Goal: Task Accomplishment & Management: Use online tool/utility

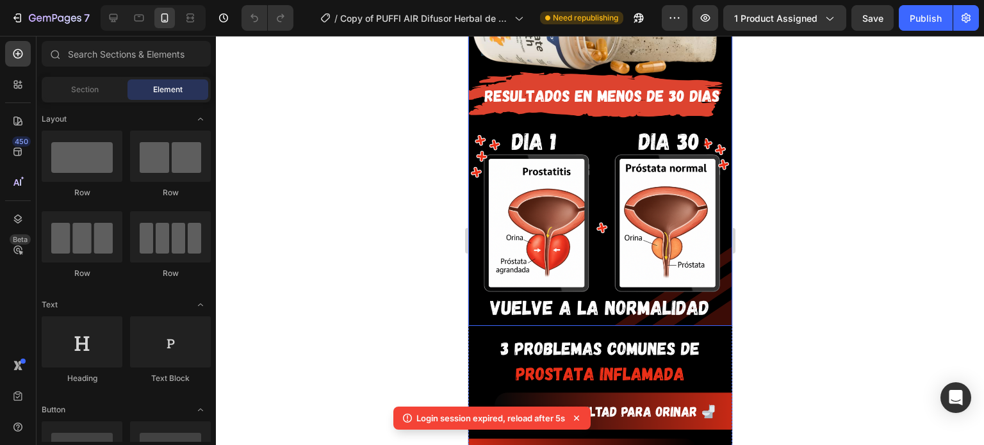
scroll to position [560, 0]
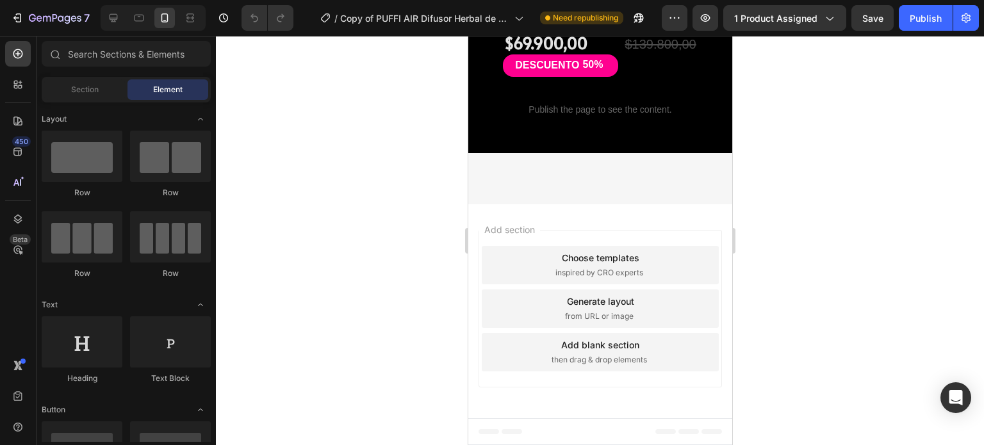
scroll to position [3374, 0]
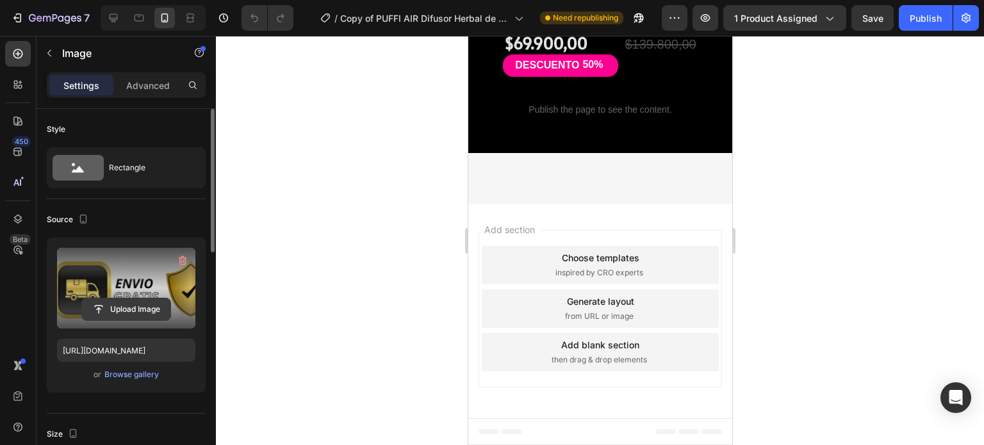
click at [117, 306] on input "file" at bounding box center [126, 309] width 88 height 22
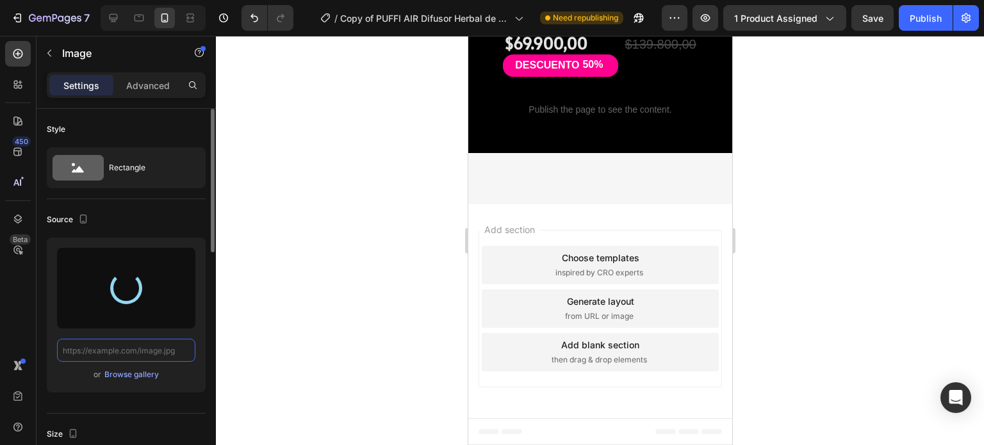
scroll to position [0, 0]
type input "https://cdn.shopify.com/s/files/1/0684/5471/1523/files/gempages_575715347156435…"
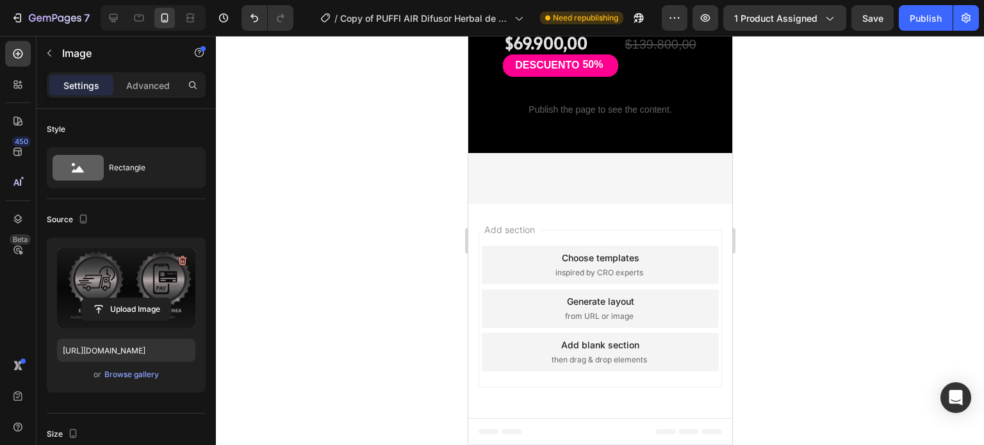
click at [326, 209] on div at bounding box center [600, 240] width 768 height 409
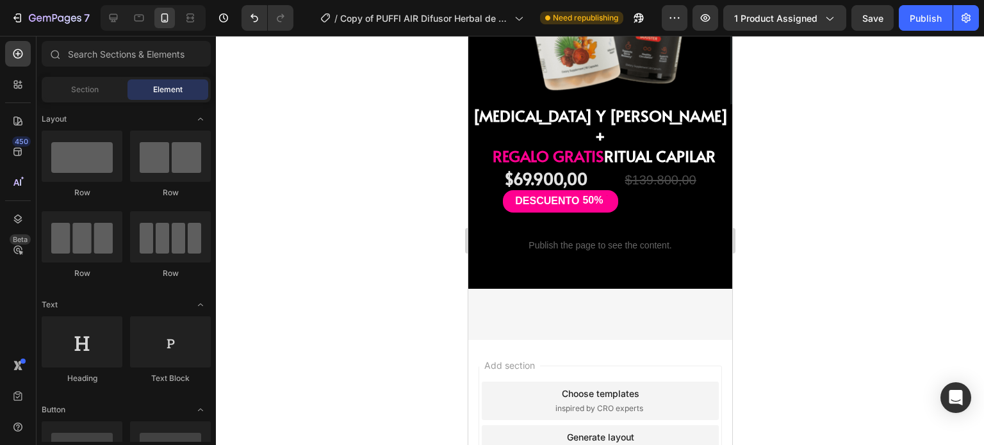
scroll to position [3256, 0]
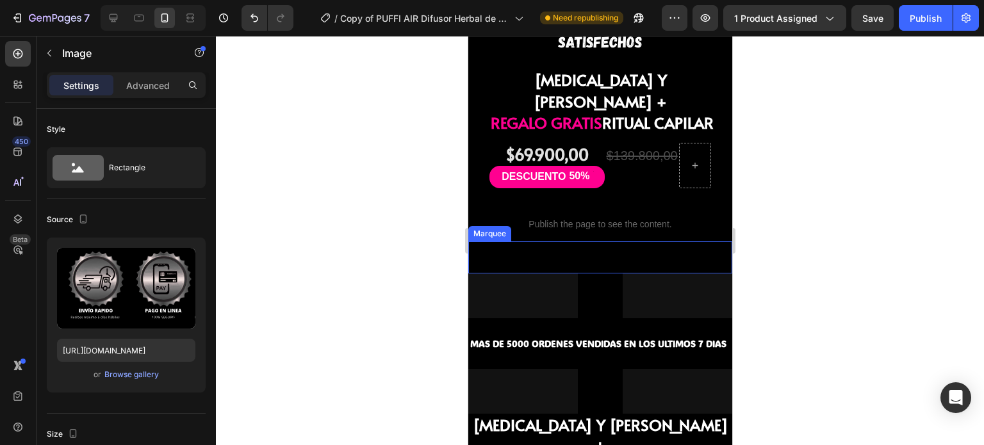
scroll to position [1144, 0]
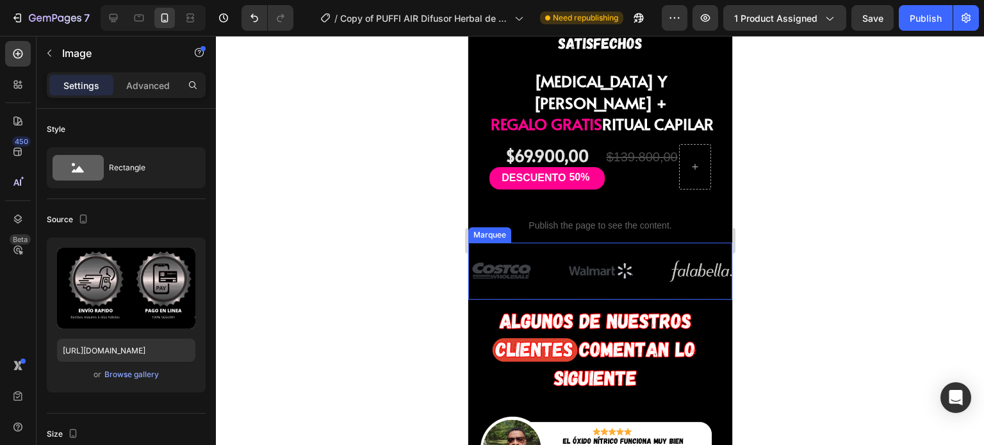
click at [590, 243] on div "Image Image Image Image Image Image Marquee" at bounding box center [599, 271] width 264 height 57
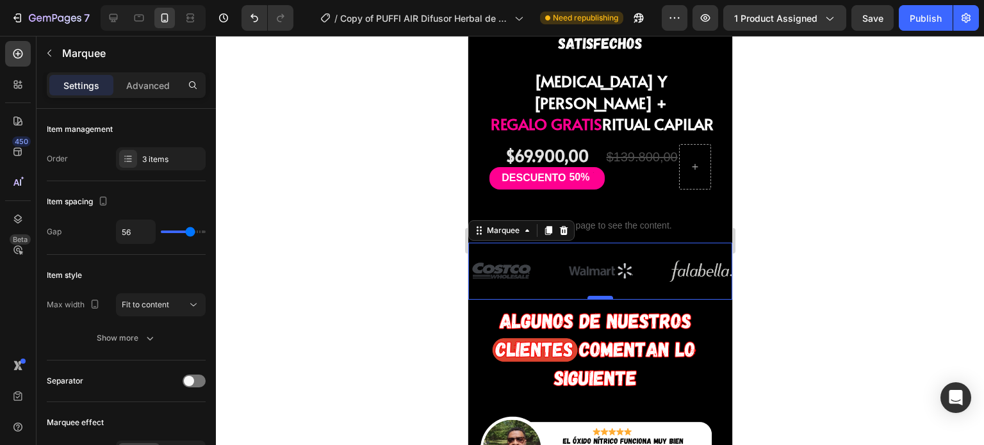
click at [592, 296] on div at bounding box center [600, 298] width 26 height 4
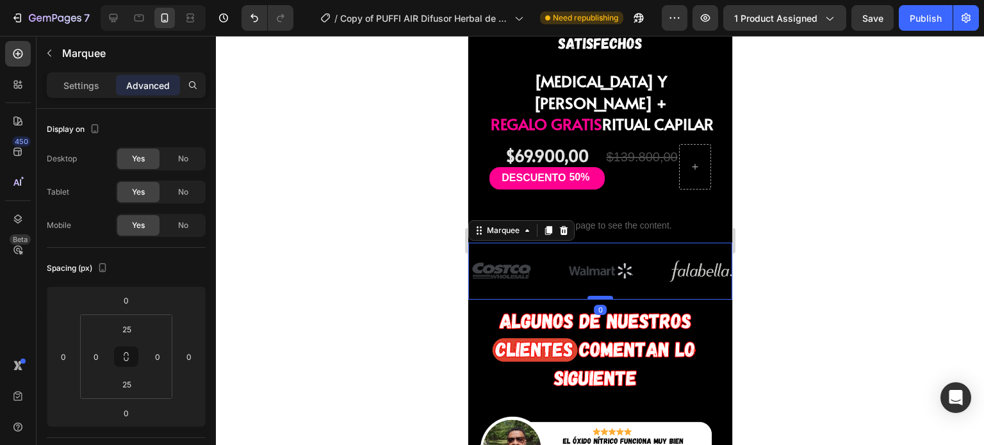
click at [592, 296] on div at bounding box center [600, 298] width 26 height 4
click at [44, 55] on icon "button" at bounding box center [49, 53] width 10 height 10
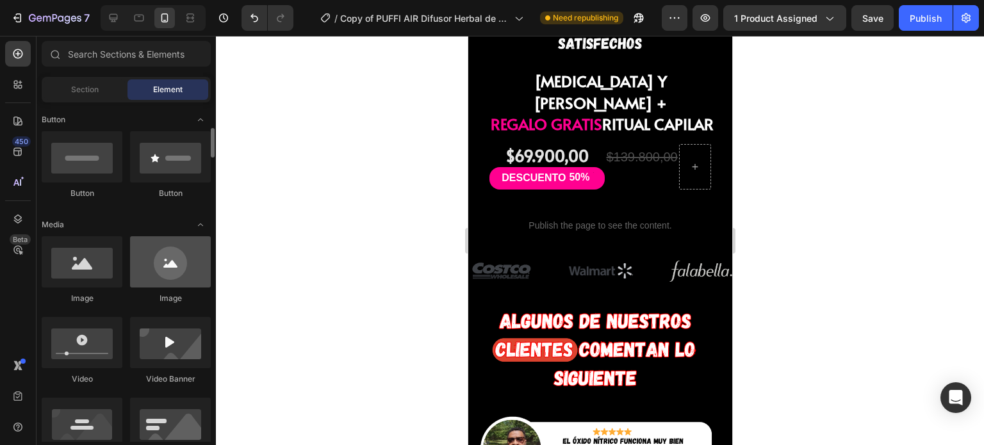
scroll to position [291, 0]
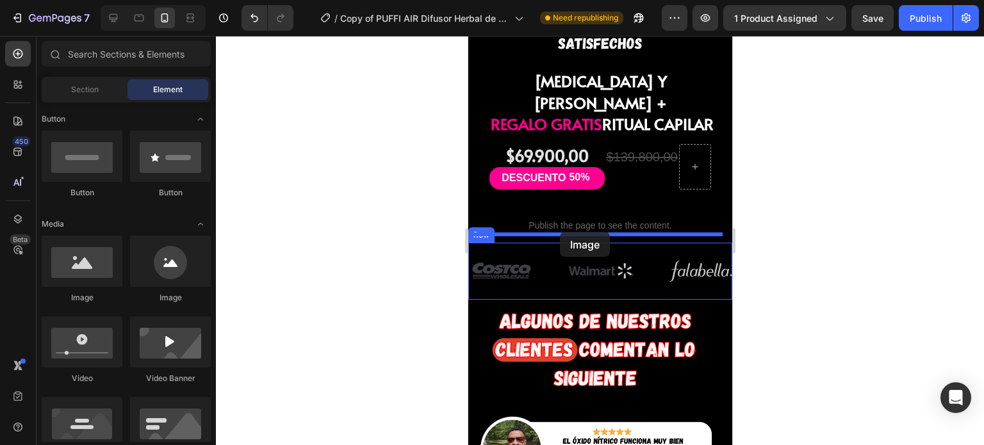
drag, startPoint x: 550, startPoint y: 300, endPoint x: 559, endPoint y: 232, distance: 68.5
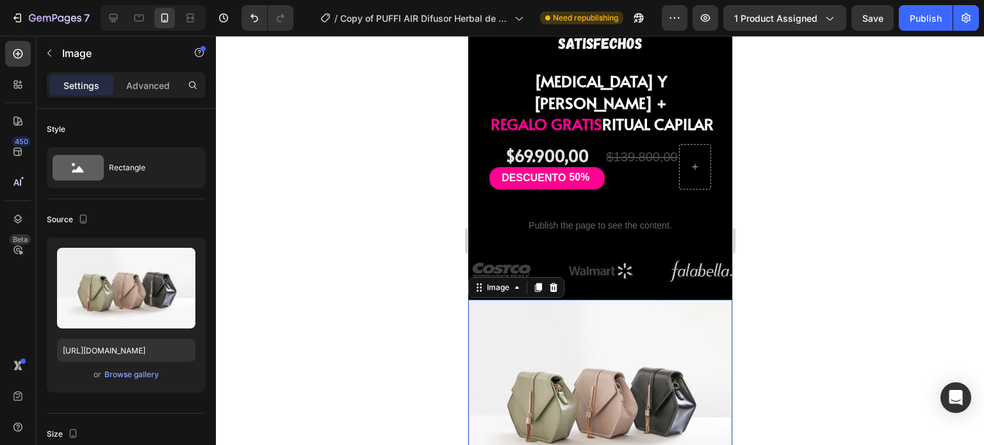
click at [580, 312] on img at bounding box center [599, 399] width 264 height 198
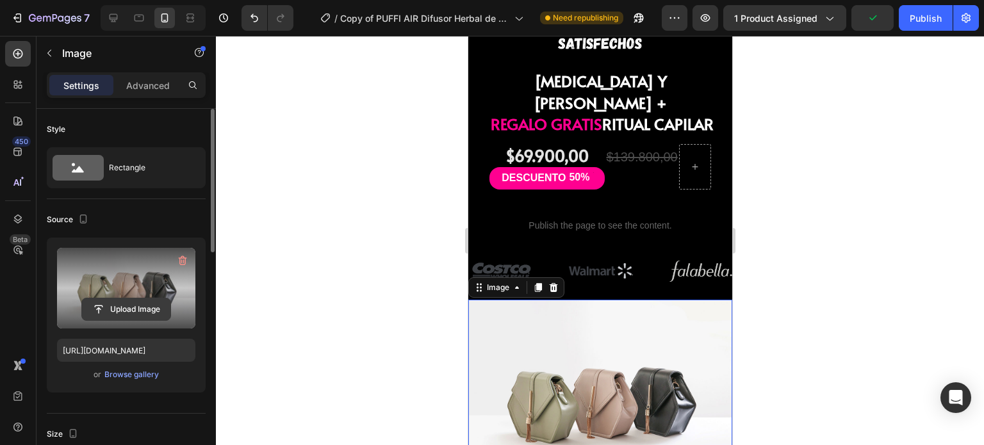
click at [102, 298] on input "file" at bounding box center [126, 309] width 88 height 22
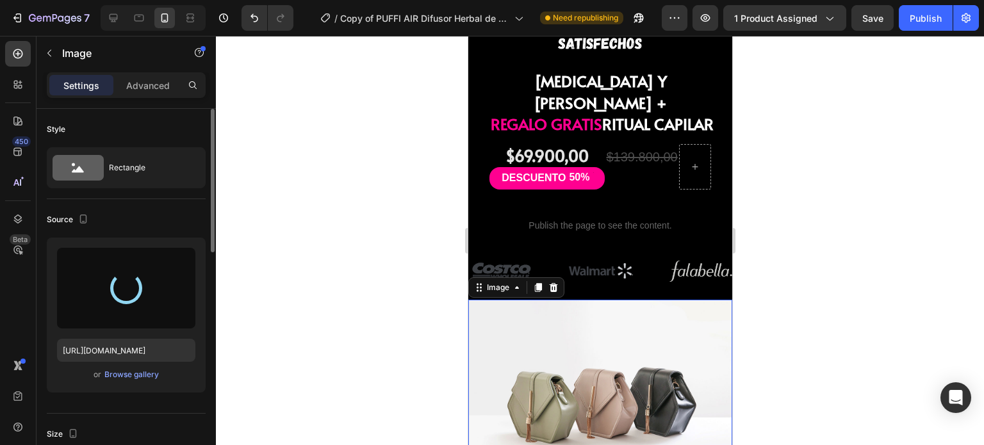
type input "https://cdn.shopify.com/s/files/1/0684/5471/1523/files/gempages_575715347156435…"
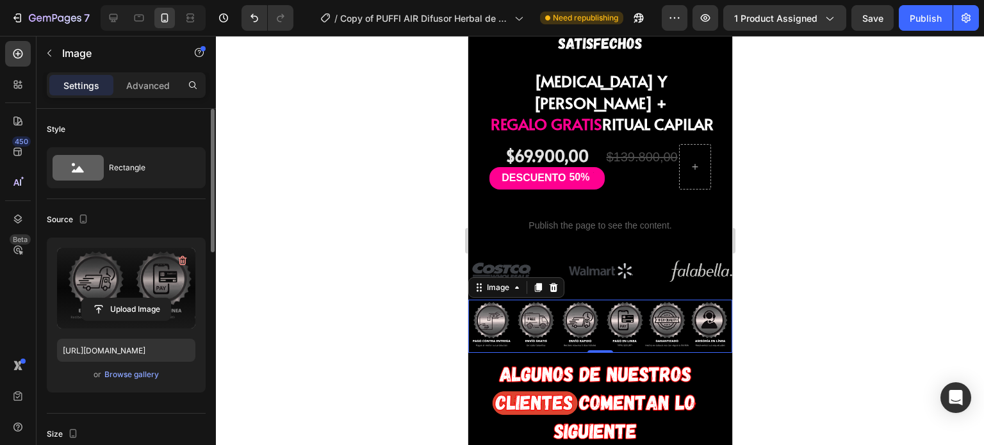
click at [428, 215] on div at bounding box center [600, 240] width 768 height 409
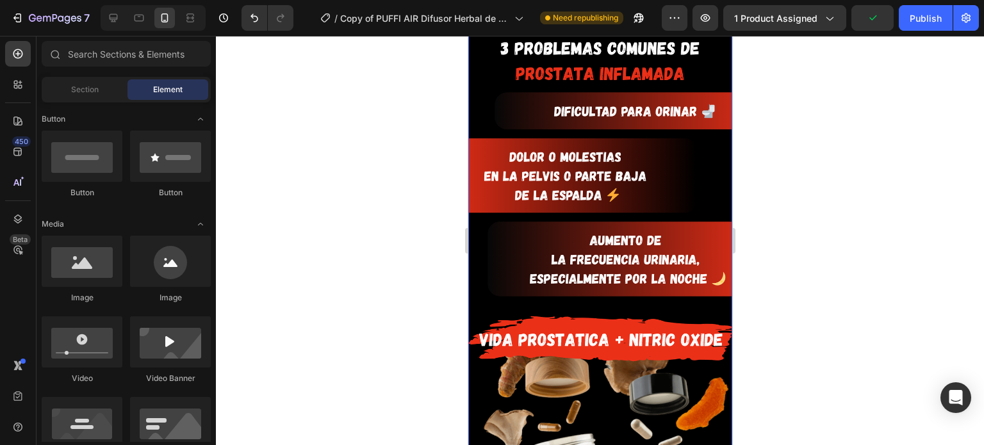
scroll to position [609, 0]
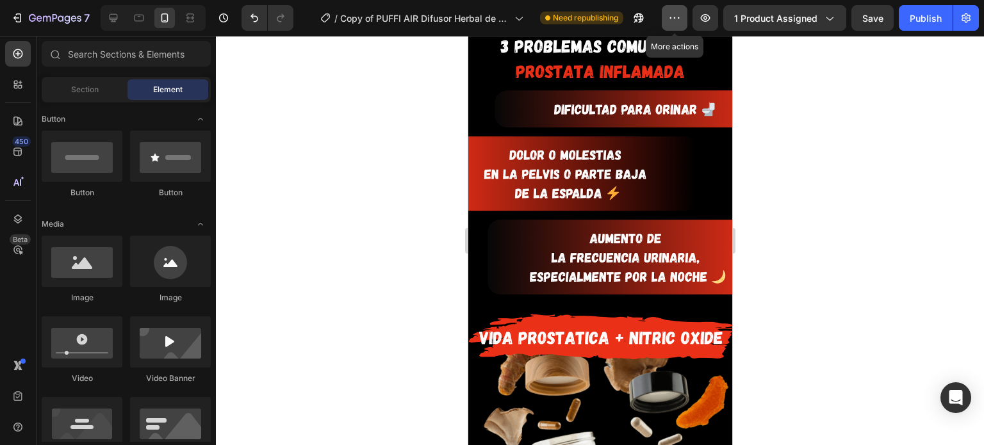
click at [679, 21] on icon "button" at bounding box center [674, 18] width 13 height 13
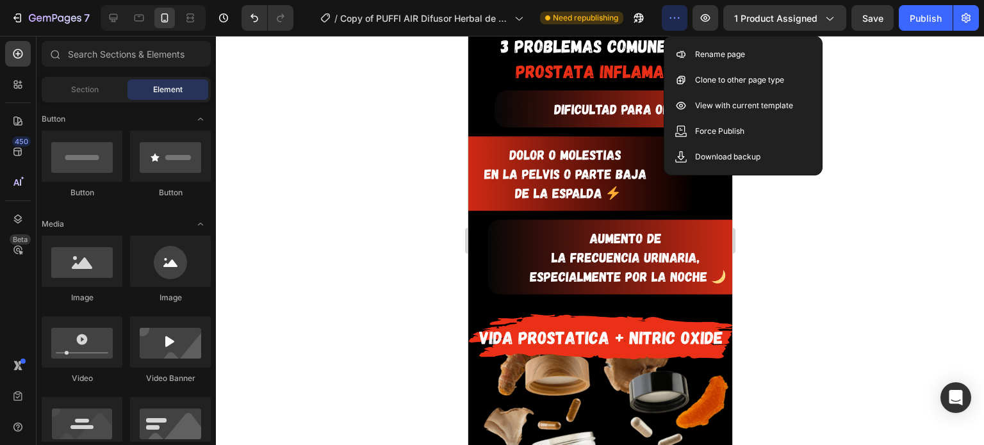
click at [679, 22] on icon "button" at bounding box center [674, 18] width 13 height 13
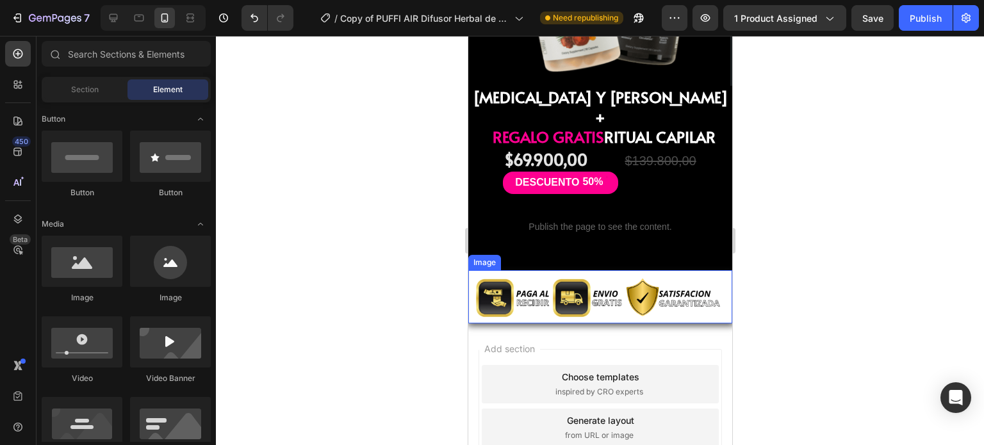
scroll to position [4907, 0]
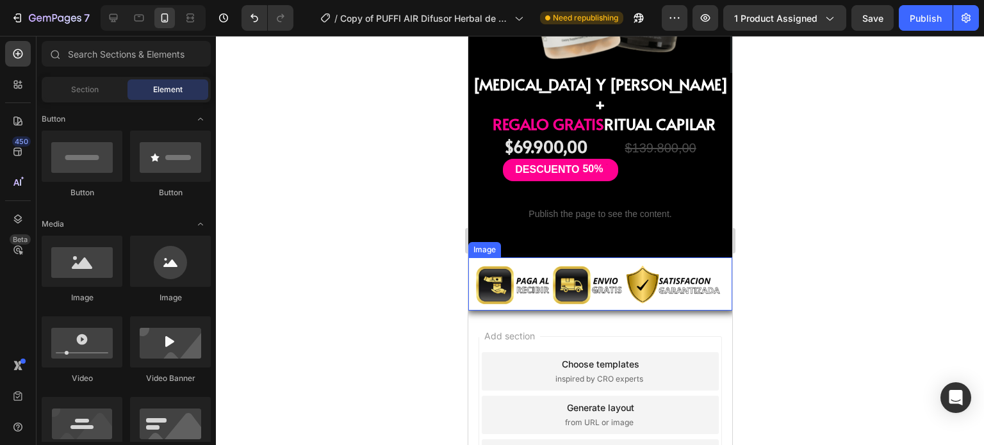
click at [556, 257] on img at bounding box center [599, 283] width 264 height 53
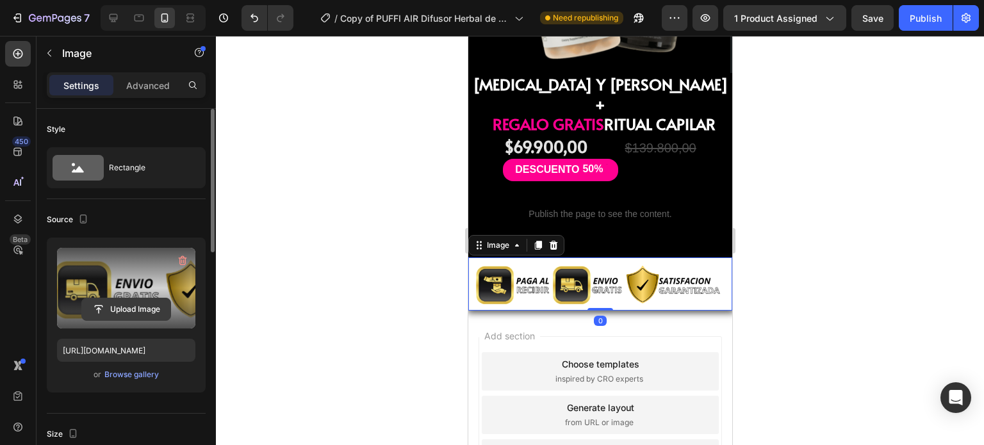
click at [113, 302] on input "file" at bounding box center [126, 309] width 88 height 22
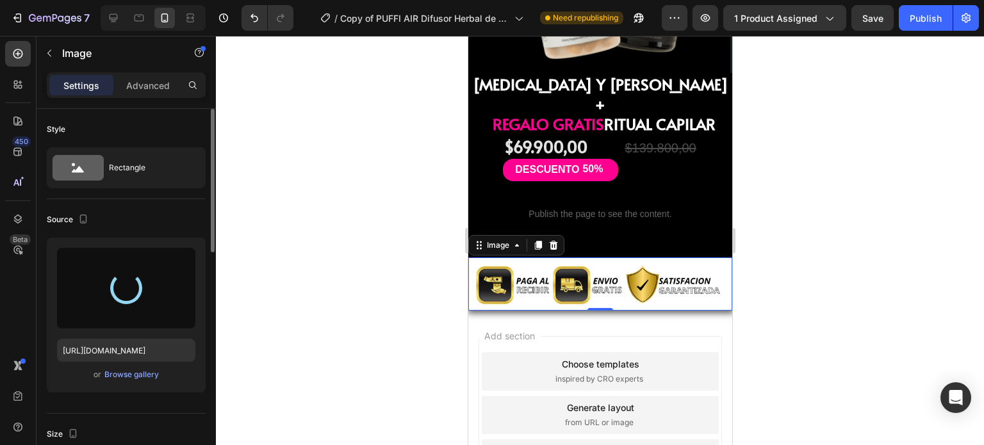
type input "https://cdn.shopify.com/s/files/1/0684/5471/1523/files/gempages_575715347156435…"
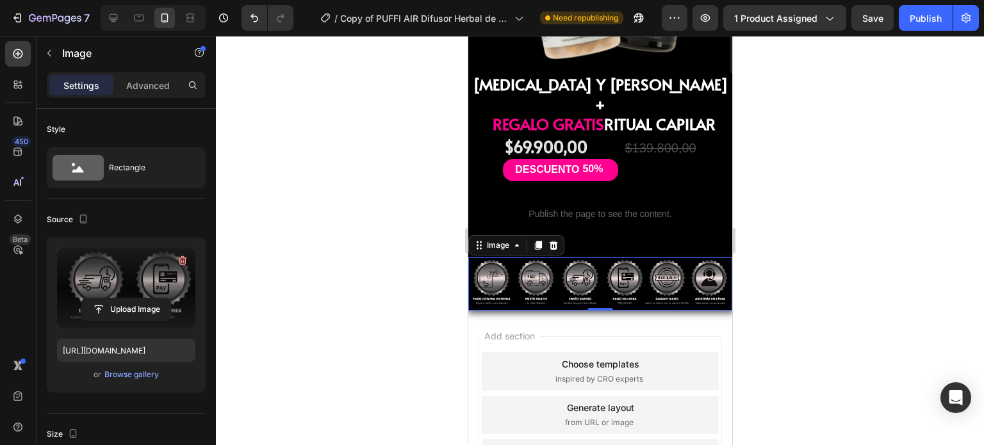
click at [355, 228] on div at bounding box center [600, 240] width 768 height 409
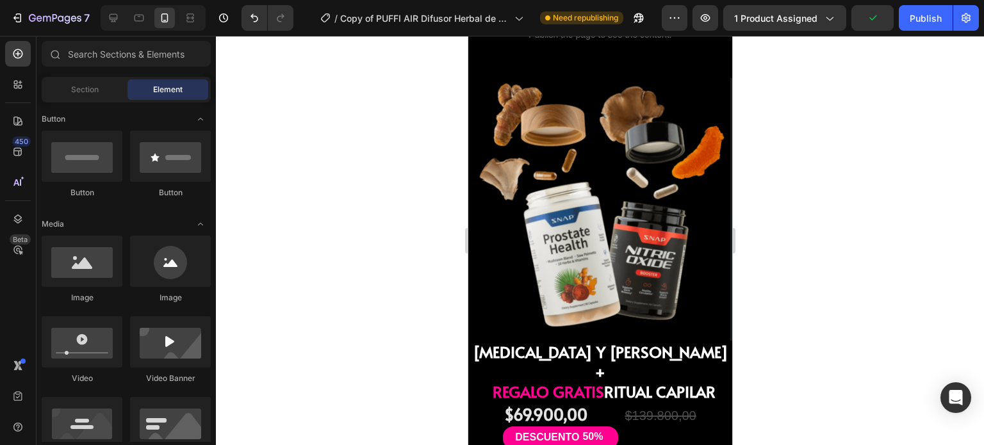
scroll to position [1701, 0]
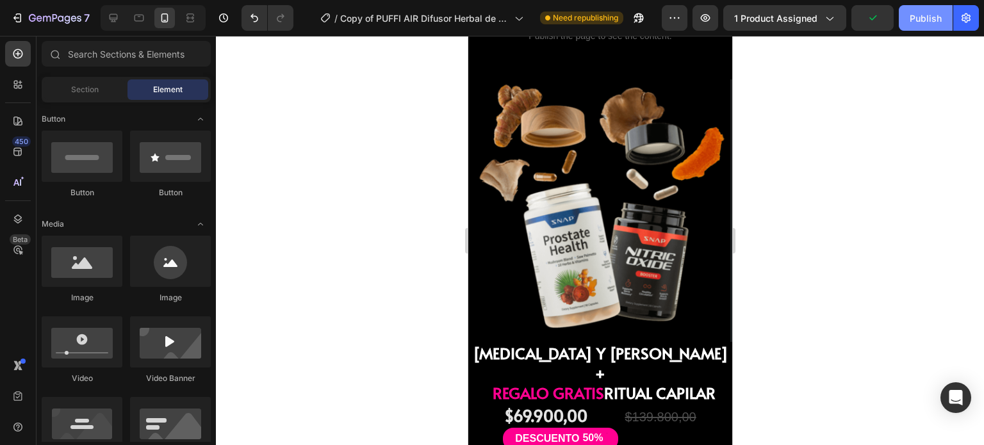
click at [918, 19] on div "Publish" at bounding box center [925, 18] width 32 height 13
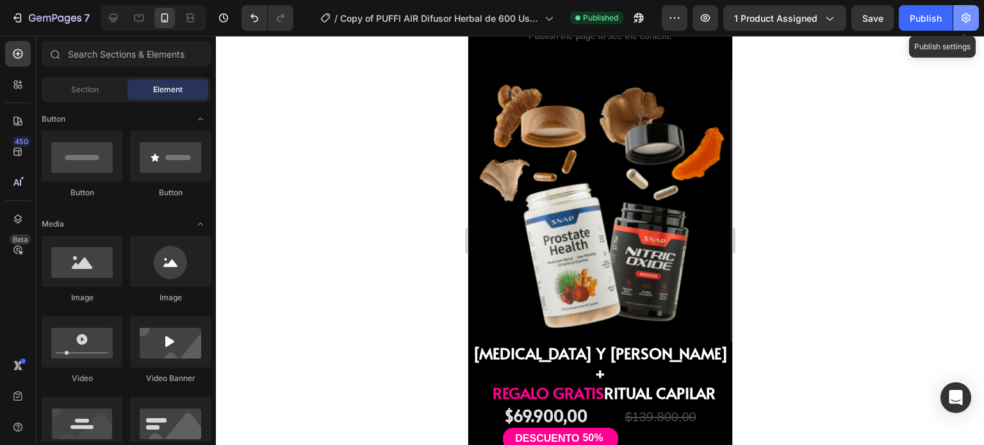
click at [967, 22] on icon "button" at bounding box center [965, 18] width 13 height 13
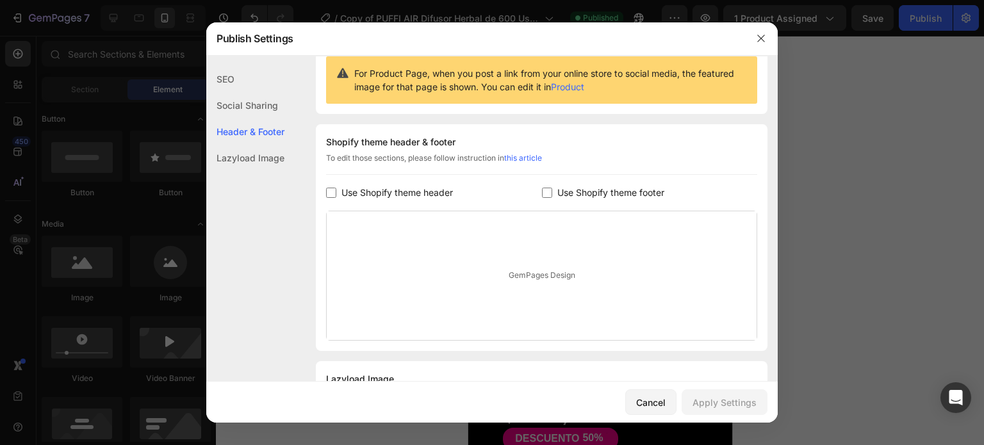
scroll to position [193, 0]
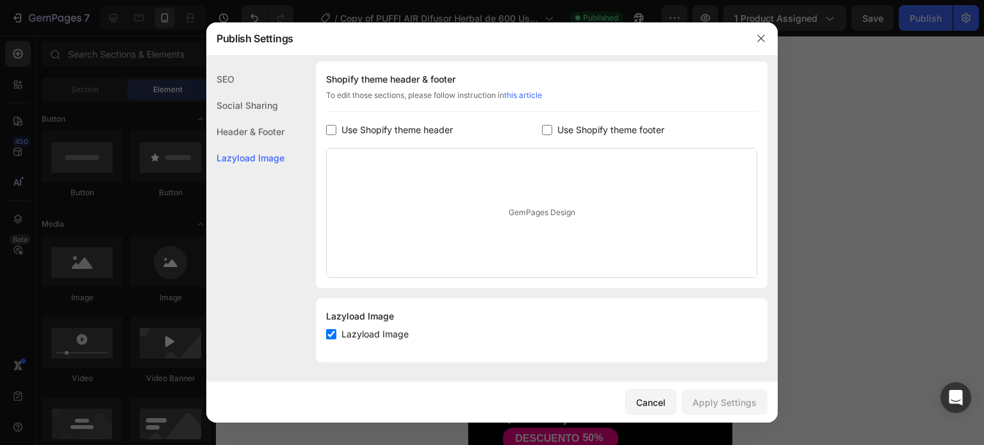
click at [335, 130] on input "checkbox" at bounding box center [331, 130] width 10 height 10
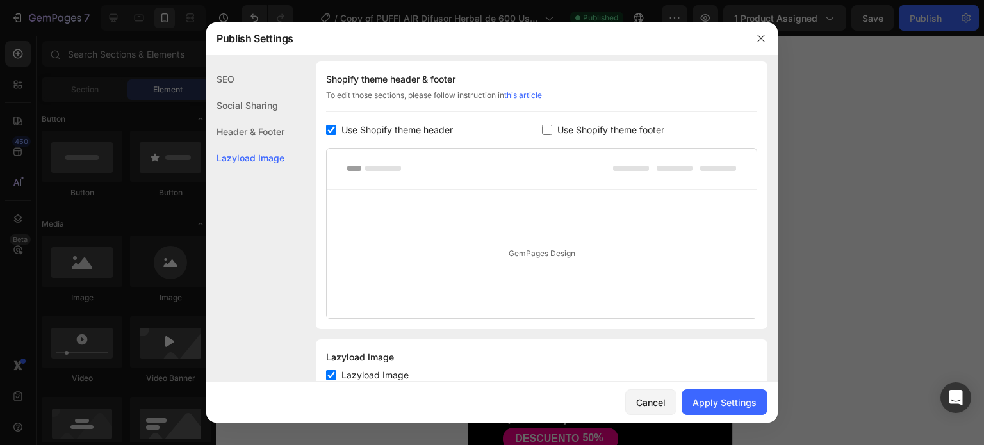
click at [331, 127] on input "checkbox" at bounding box center [331, 130] width 10 height 10
checkbox input "false"
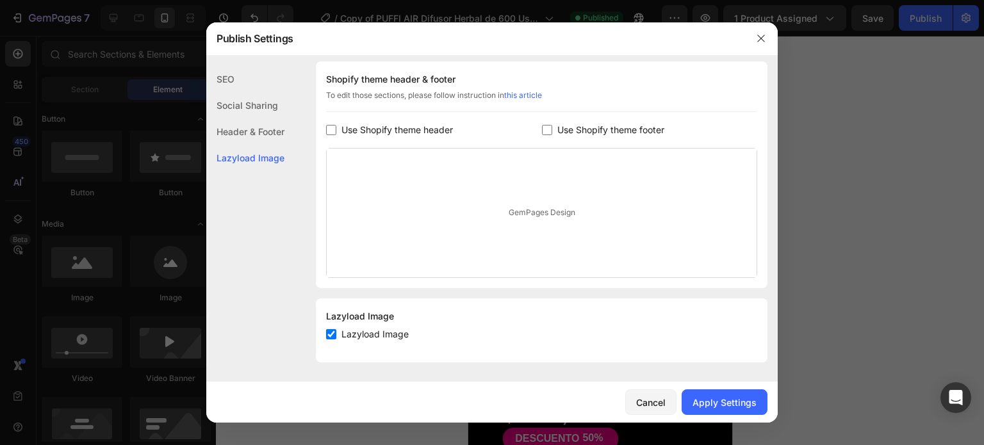
click at [334, 329] on input "checkbox" at bounding box center [331, 334] width 10 height 10
checkbox input "false"
click at [545, 131] on input "checkbox" at bounding box center [547, 130] width 10 height 10
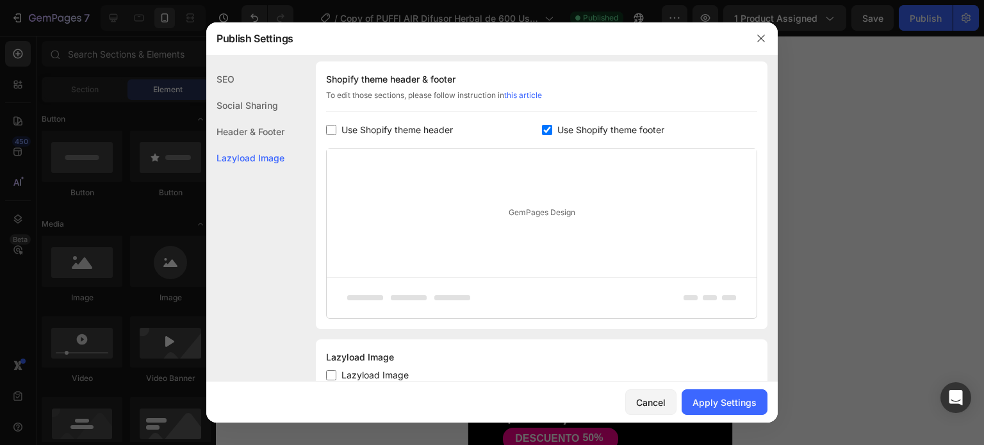
click at [544, 130] on input "checkbox" at bounding box center [547, 130] width 10 height 10
checkbox input "false"
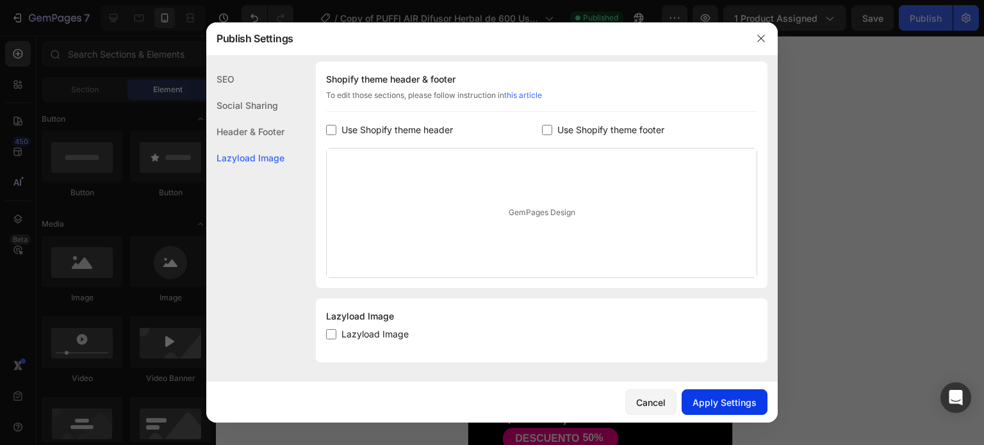
click at [717, 414] on button "Apply Settings" at bounding box center [724, 402] width 86 height 26
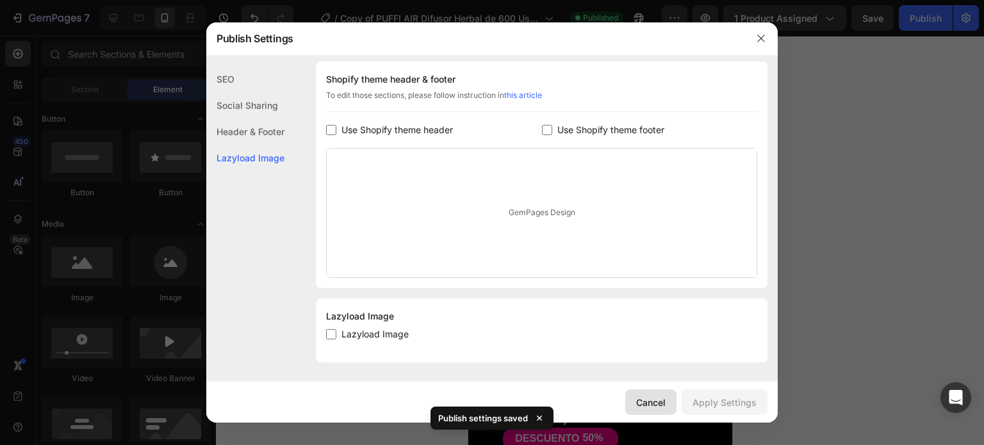
click at [663, 407] on div "Cancel" at bounding box center [650, 402] width 29 height 13
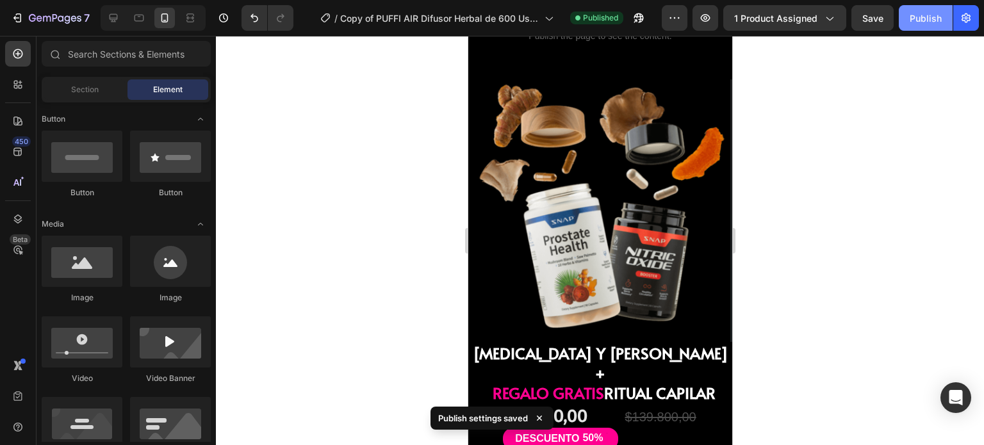
click at [918, 21] on div "Publish" at bounding box center [925, 18] width 32 height 13
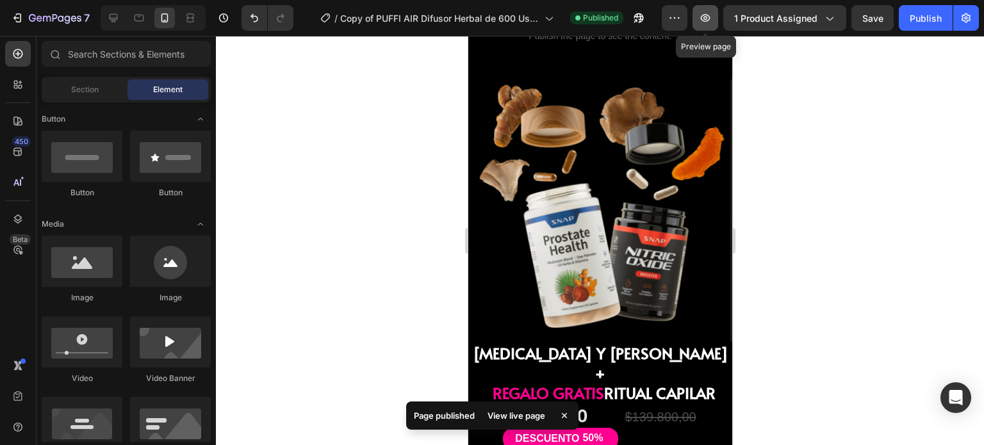
click at [701, 18] on icon "button" at bounding box center [705, 18] width 13 height 13
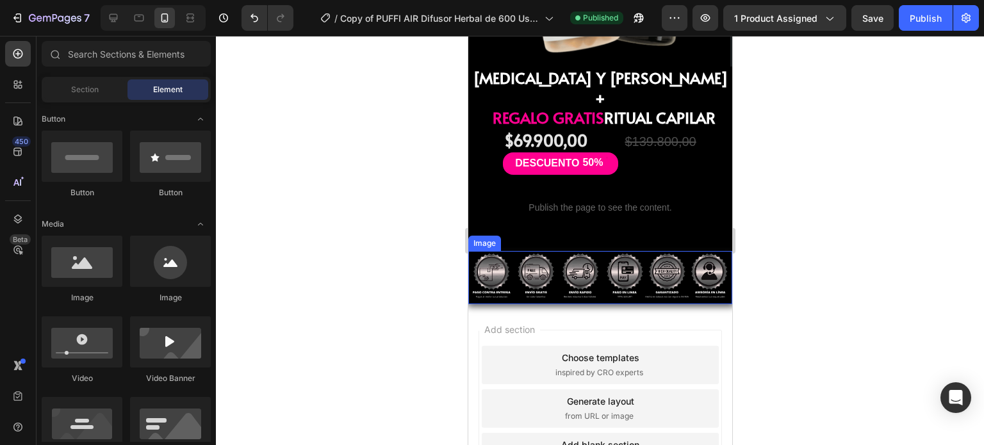
scroll to position [1980, 0]
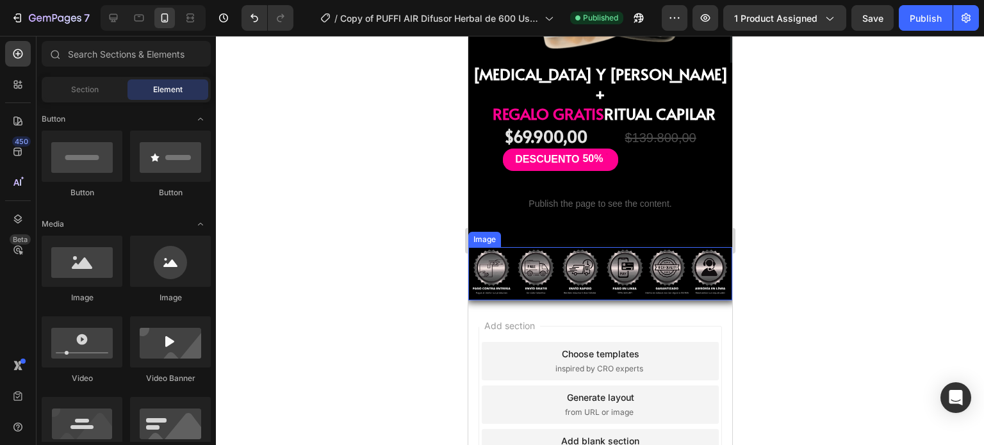
click at [559, 247] on img at bounding box center [599, 273] width 264 height 53
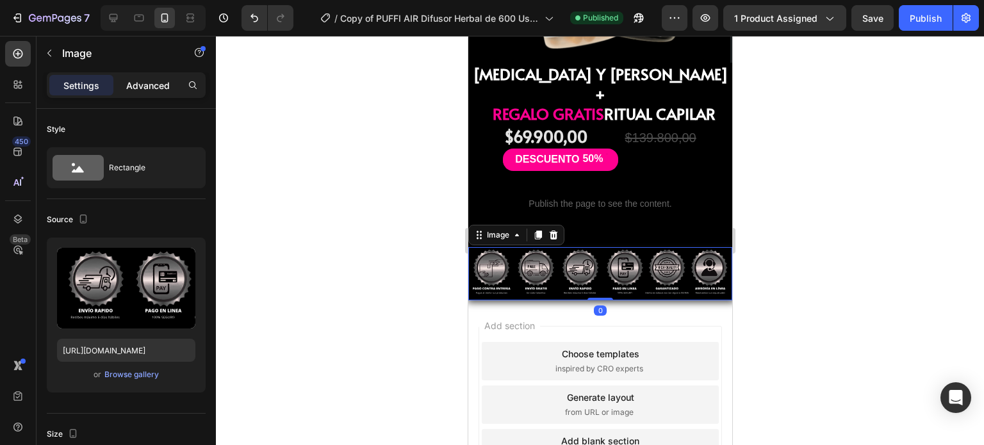
click at [150, 87] on p "Advanced" at bounding box center [148, 85] width 44 height 13
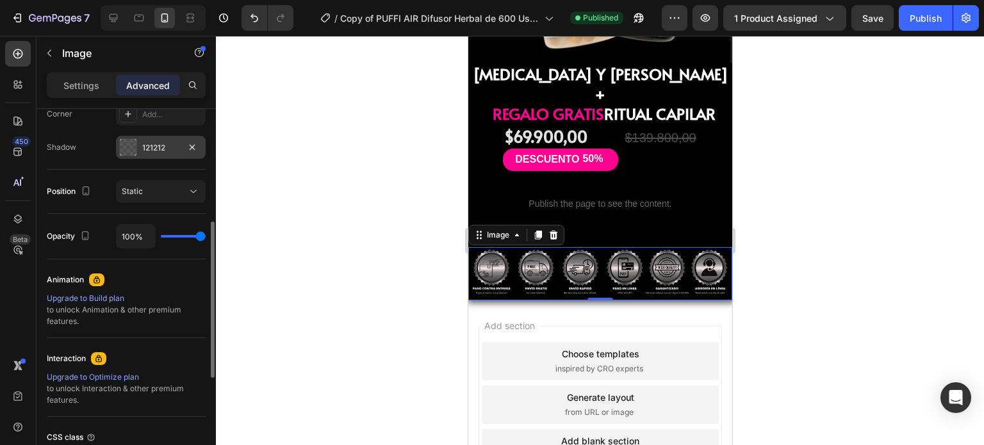
scroll to position [366, 0]
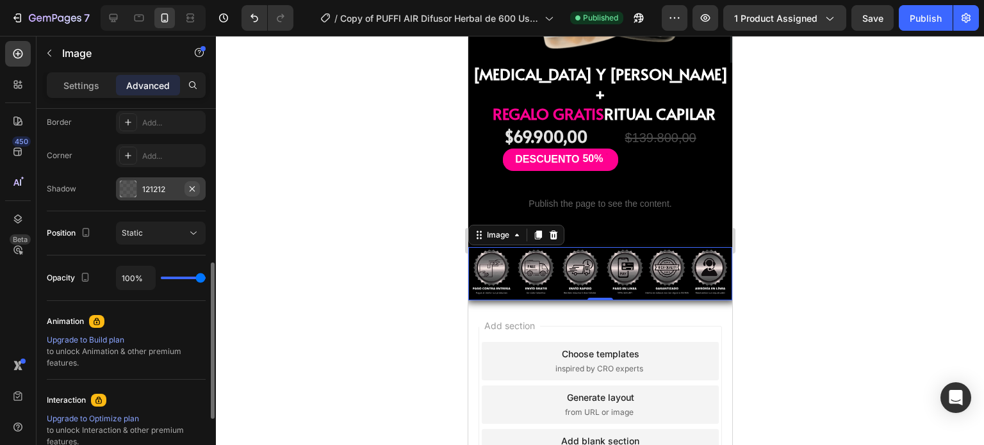
click at [192, 185] on icon "button" at bounding box center [192, 189] width 10 height 10
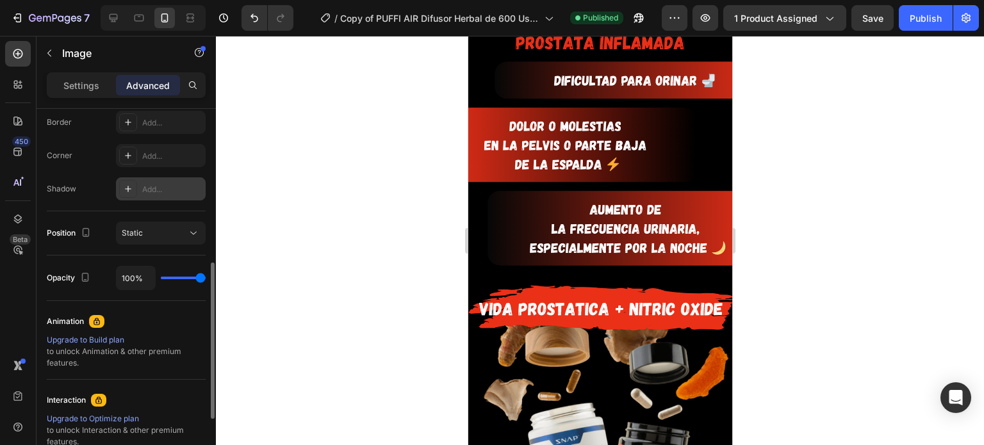
scroll to position [3334, 0]
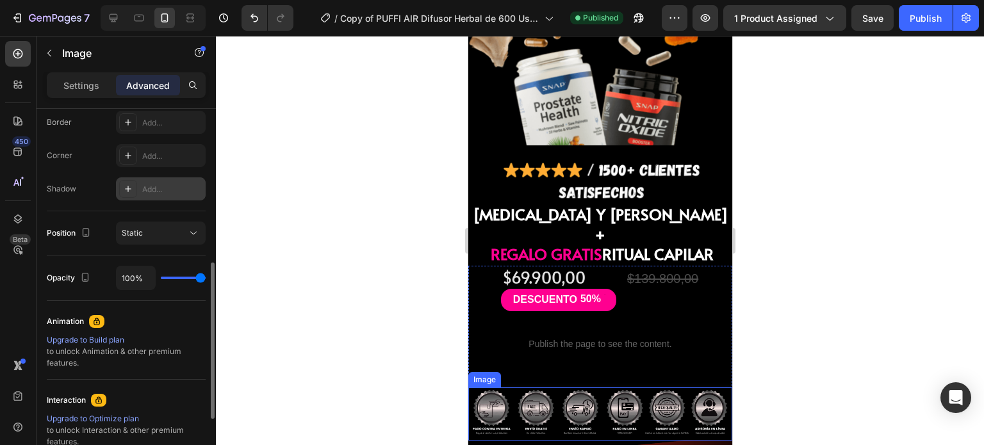
click at [562, 387] on img at bounding box center [599, 413] width 264 height 53
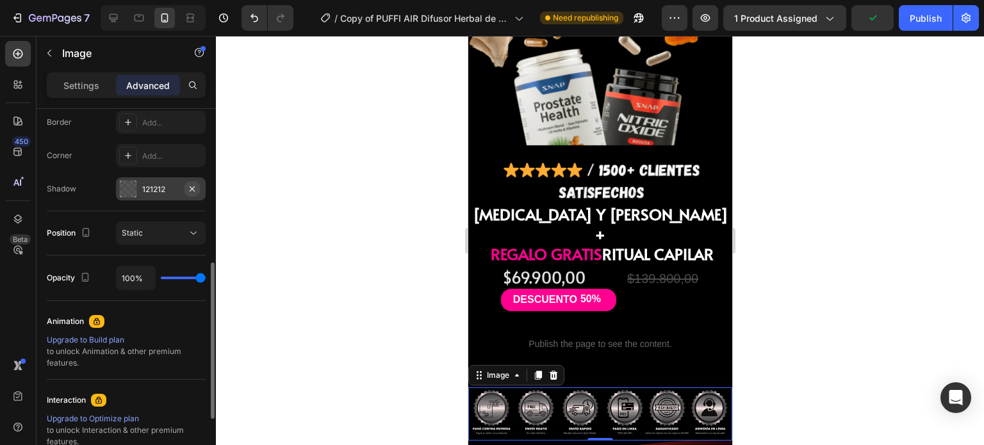
click at [190, 189] on icon "button" at bounding box center [192, 189] width 10 height 10
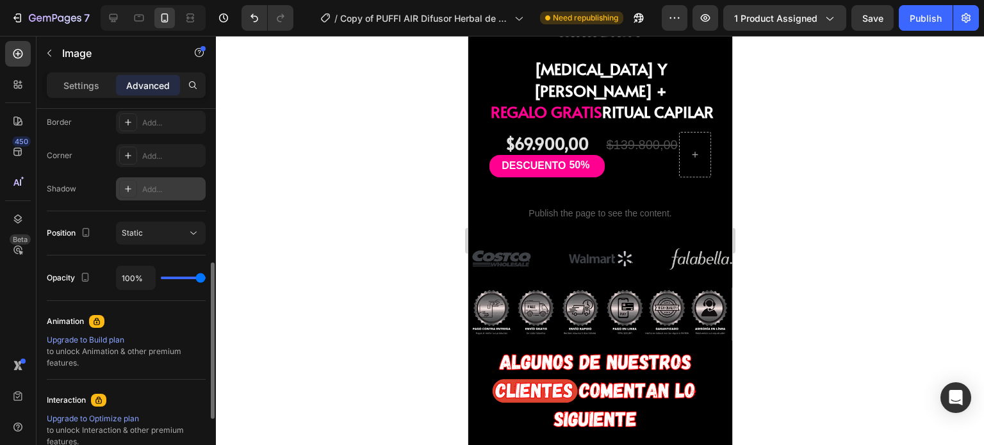
scroll to position [1144, 0]
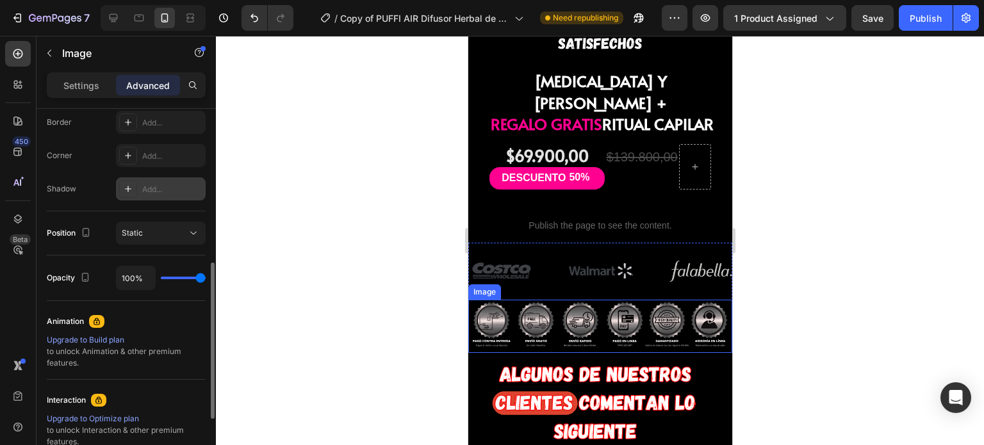
click at [585, 300] on img at bounding box center [599, 326] width 264 height 53
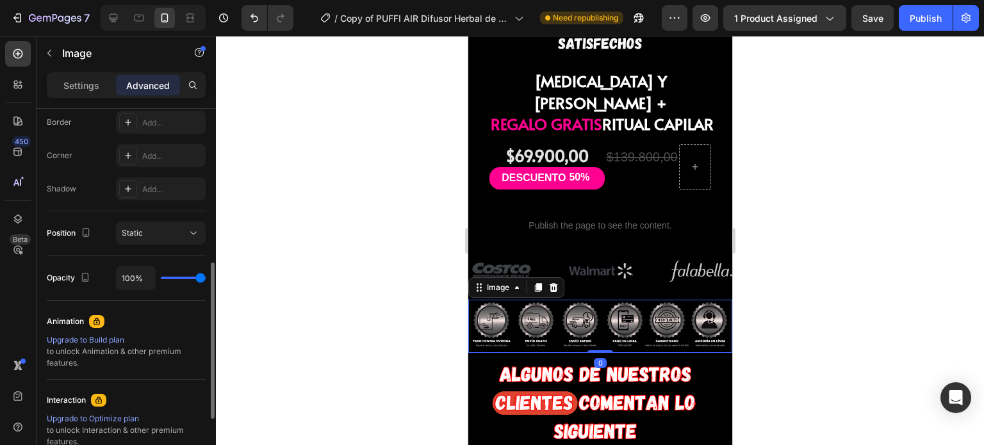
click at [529, 300] on img at bounding box center [599, 326] width 264 height 53
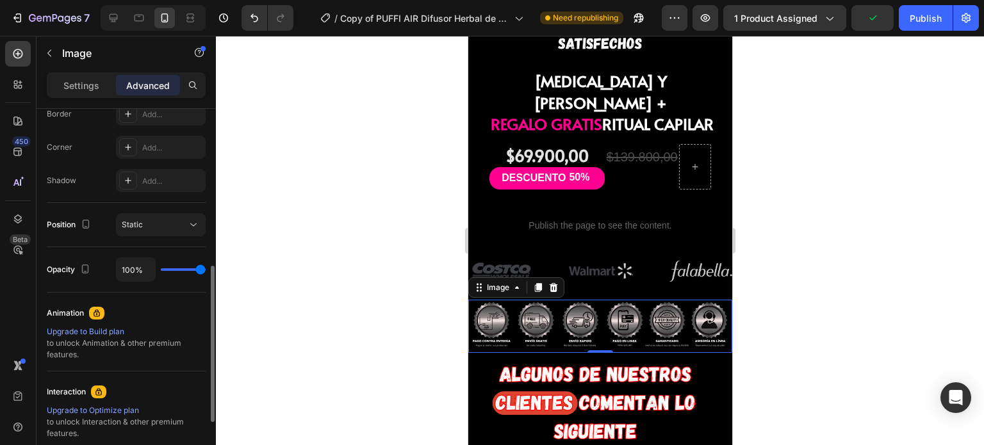
scroll to position [373, 0]
click at [45, 52] on icon "button" at bounding box center [49, 53] width 10 height 10
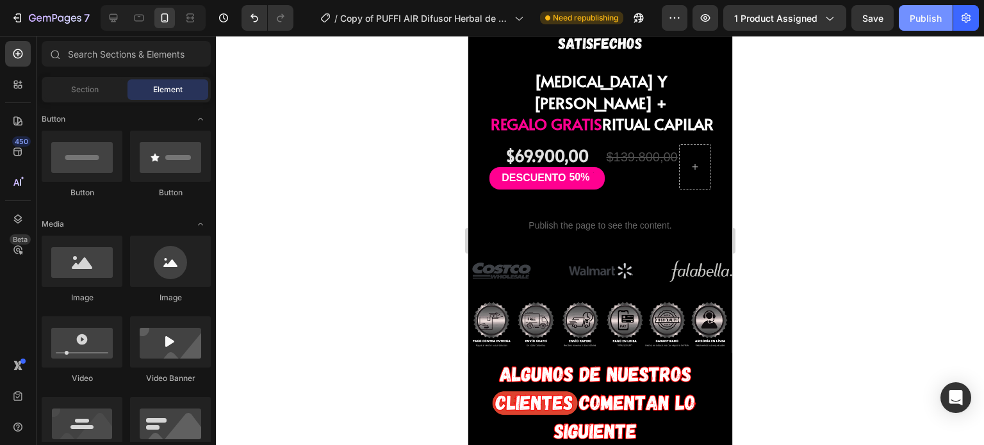
click at [917, 18] on div "Publish" at bounding box center [925, 18] width 32 height 13
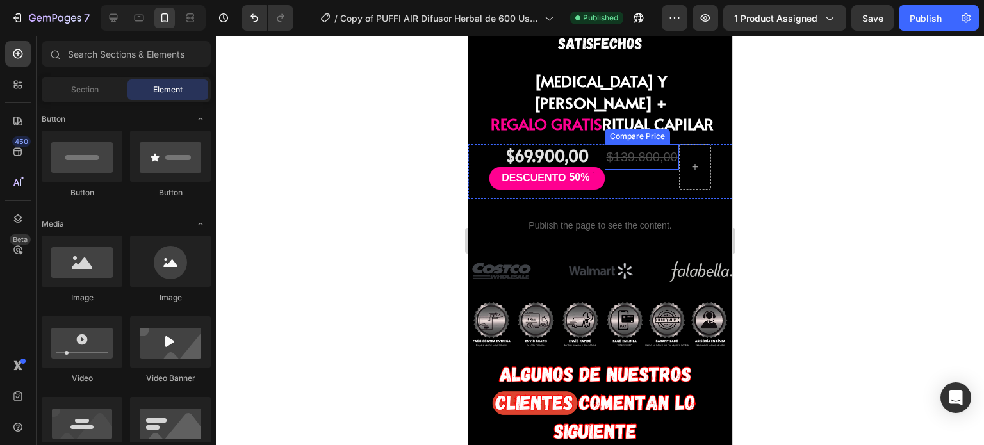
click at [620, 144] on div "$139.800,00" at bounding box center [641, 157] width 74 height 26
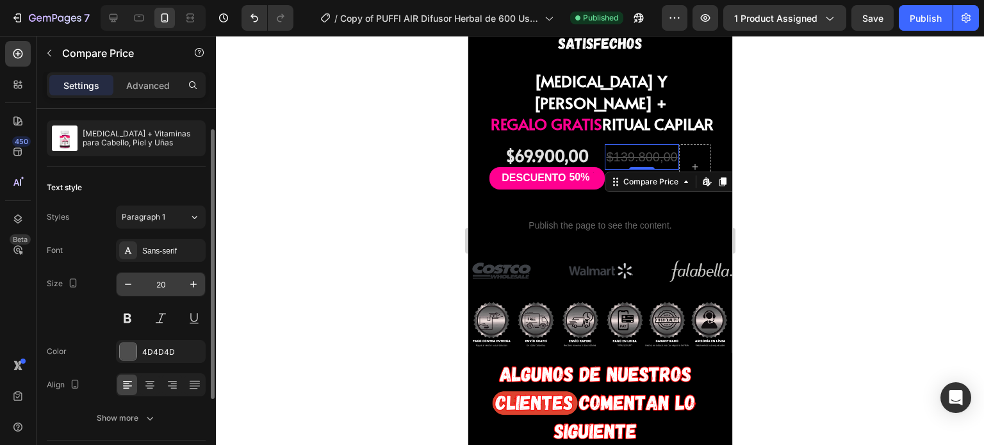
scroll to position [29, 0]
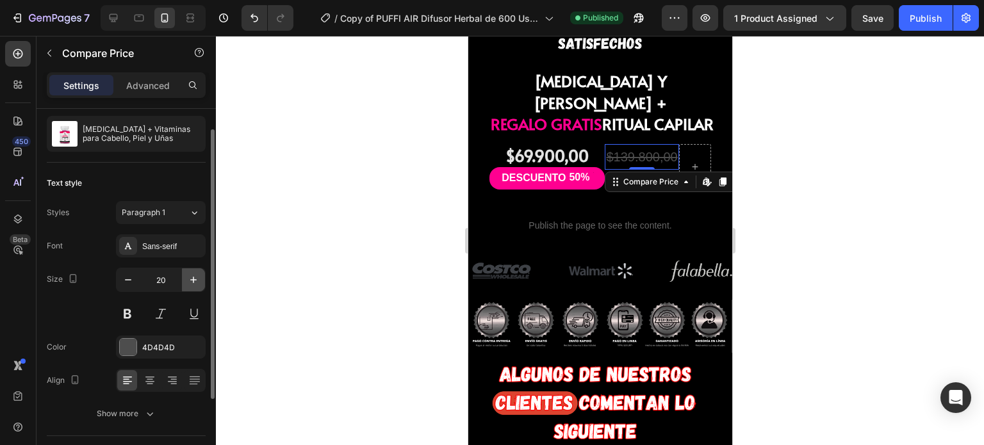
click at [194, 281] on icon "button" at bounding box center [193, 279] width 13 height 13
click at [194, 282] on icon "button" at bounding box center [193, 279] width 13 height 13
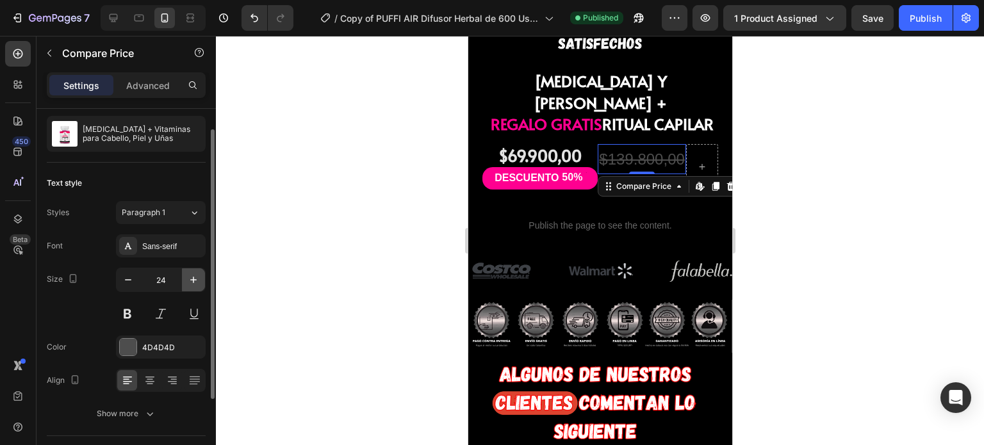
type input "25"
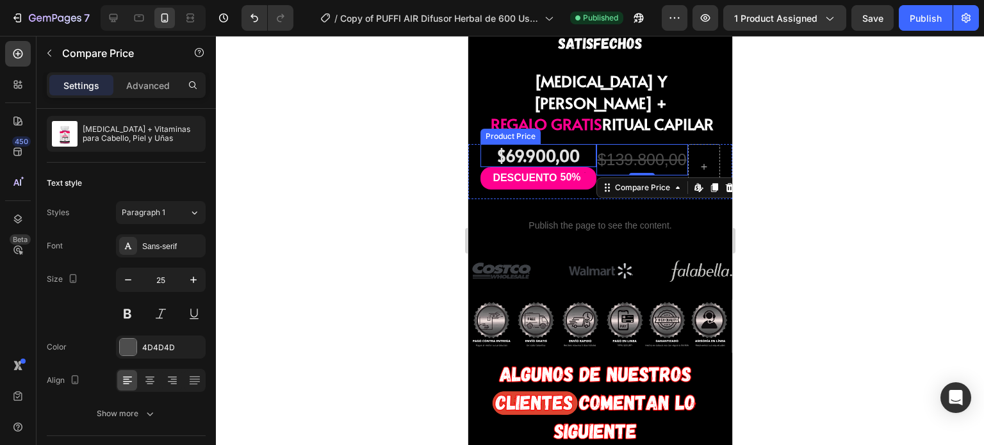
click at [540, 144] on div "$69.900,00" at bounding box center [537, 156] width 115 height 24
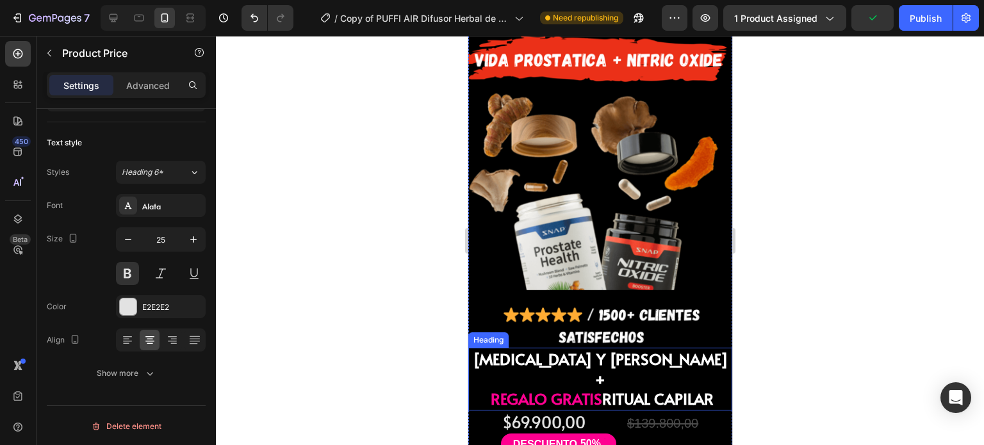
scroll to position [3190, 0]
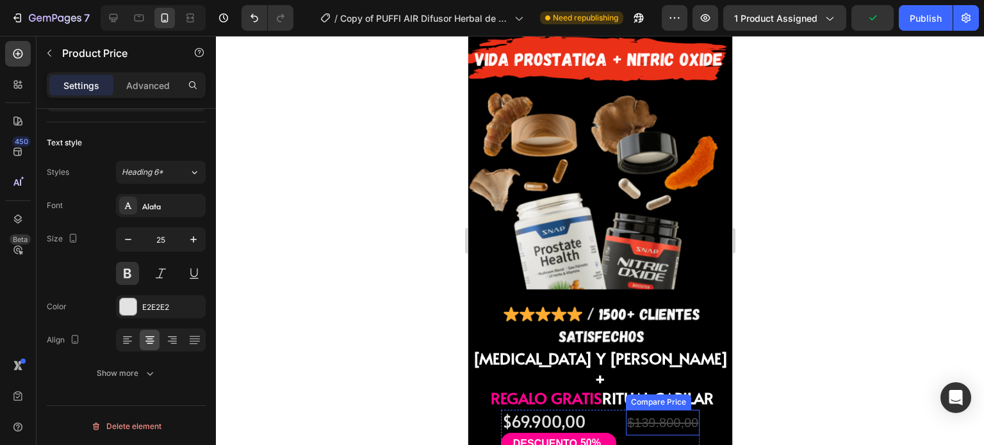
click at [648, 410] on div "$139.800,00" at bounding box center [662, 423] width 74 height 26
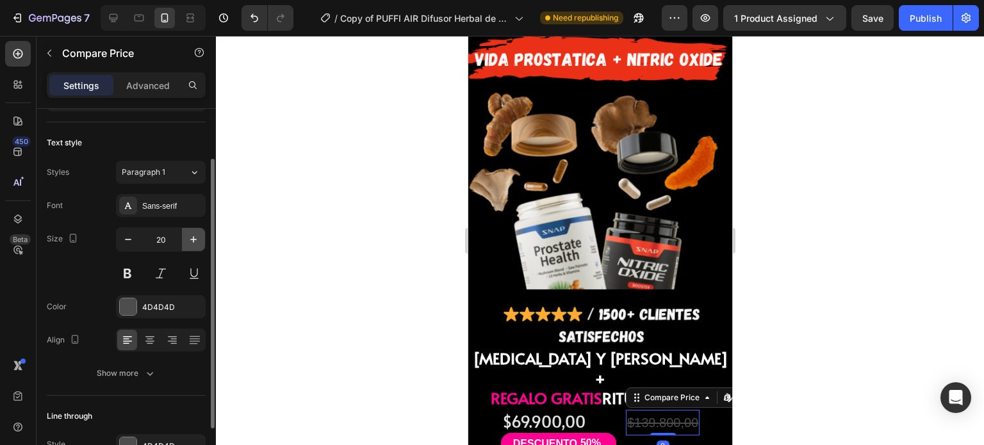
click at [192, 242] on icon "button" at bounding box center [193, 239] width 13 height 13
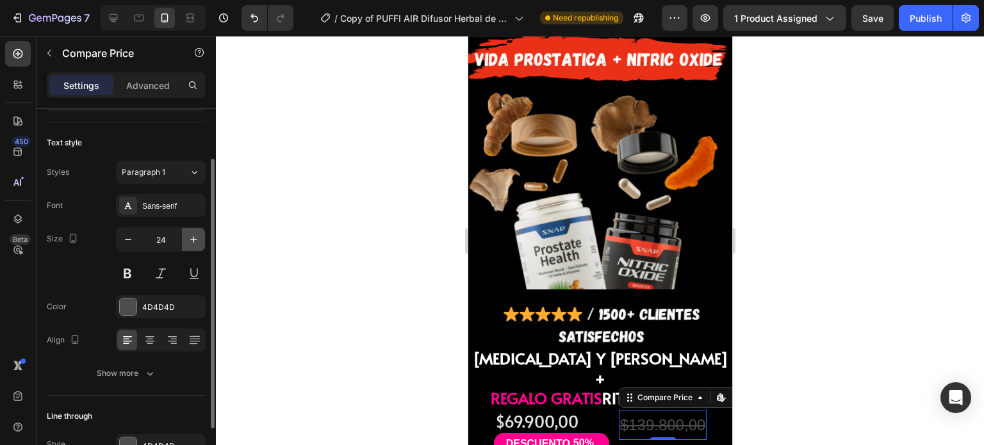
type input "25"
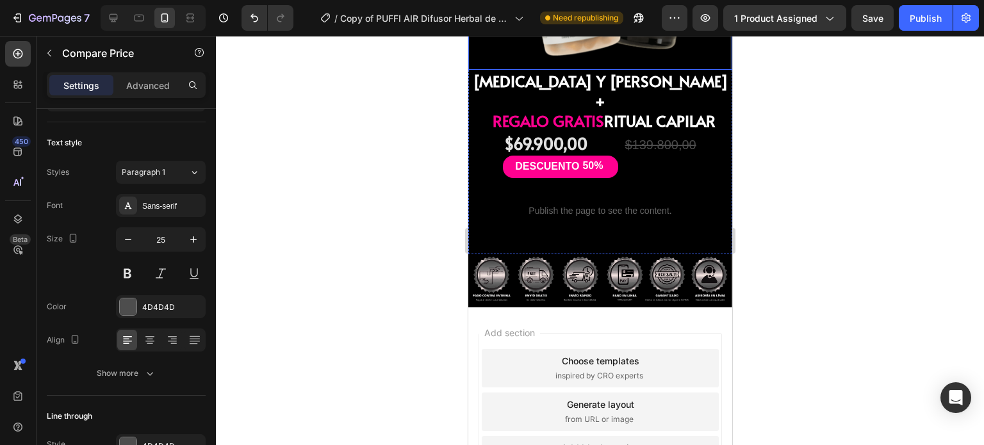
scroll to position [4911, 0]
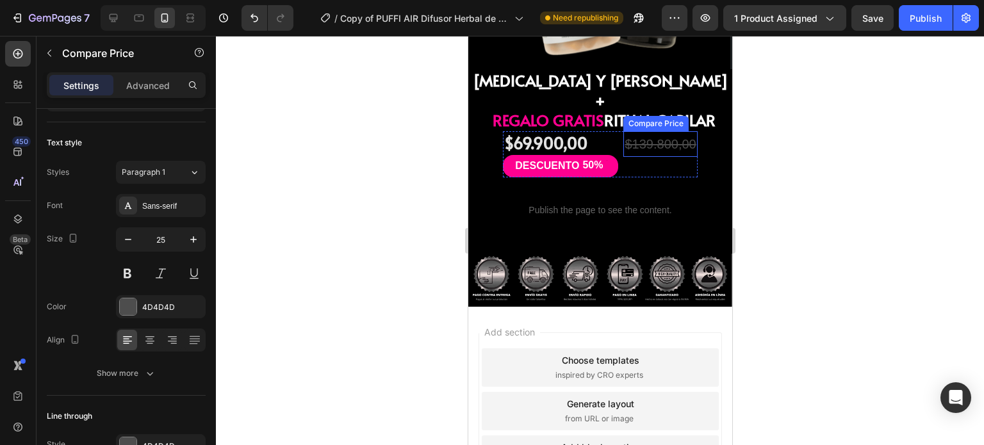
click at [640, 131] on div "$139.800,00" at bounding box center [659, 144] width 74 height 26
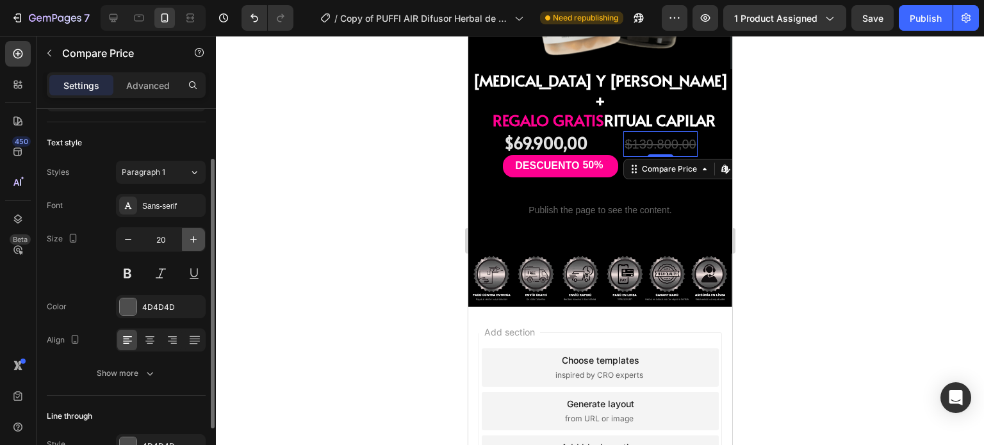
click at [187, 240] on icon "button" at bounding box center [193, 239] width 13 height 13
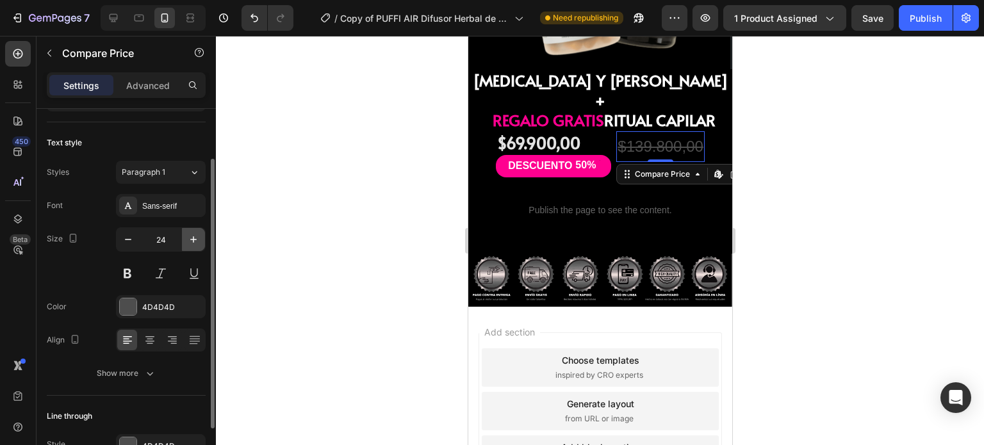
click at [187, 240] on icon "button" at bounding box center [193, 239] width 13 height 13
type input "25"
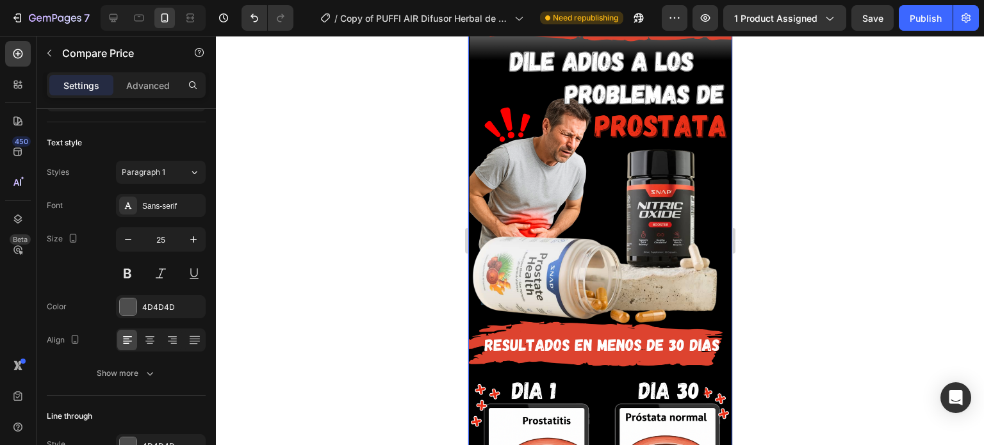
scroll to position [64, 0]
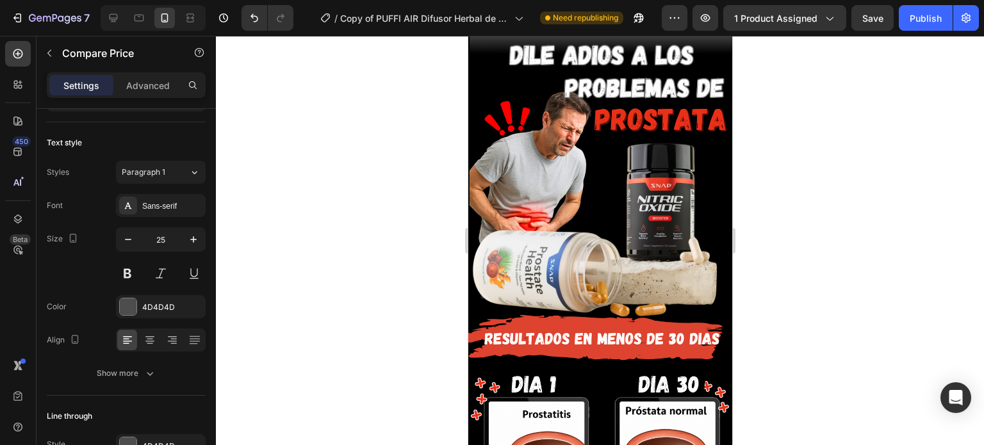
click at [367, 215] on div at bounding box center [600, 240] width 768 height 409
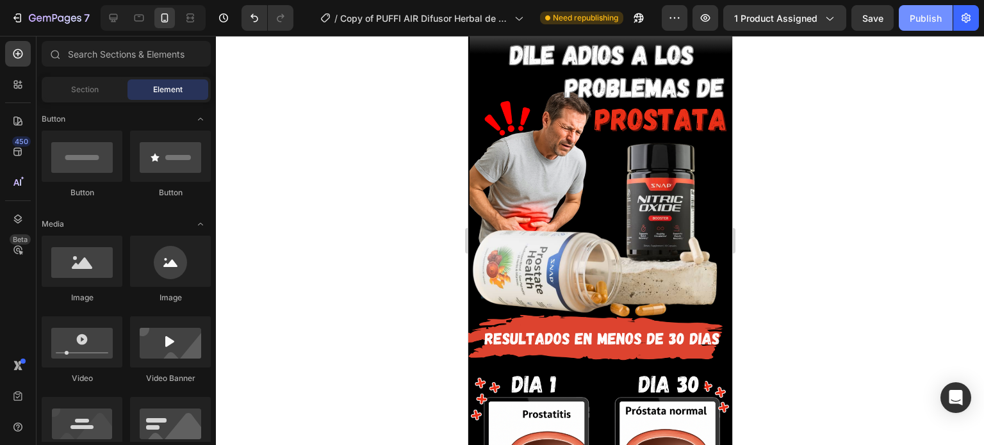
click at [916, 22] on div "Publish" at bounding box center [925, 18] width 32 height 13
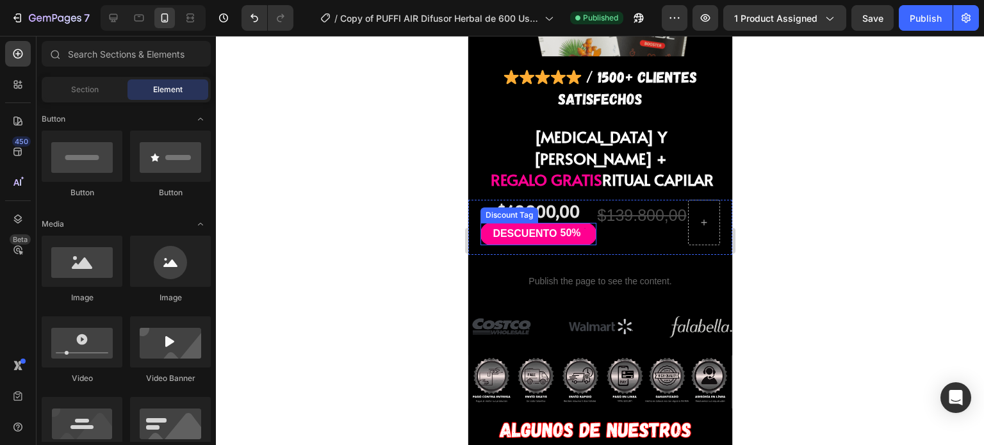
scroll to position [1081, 0]
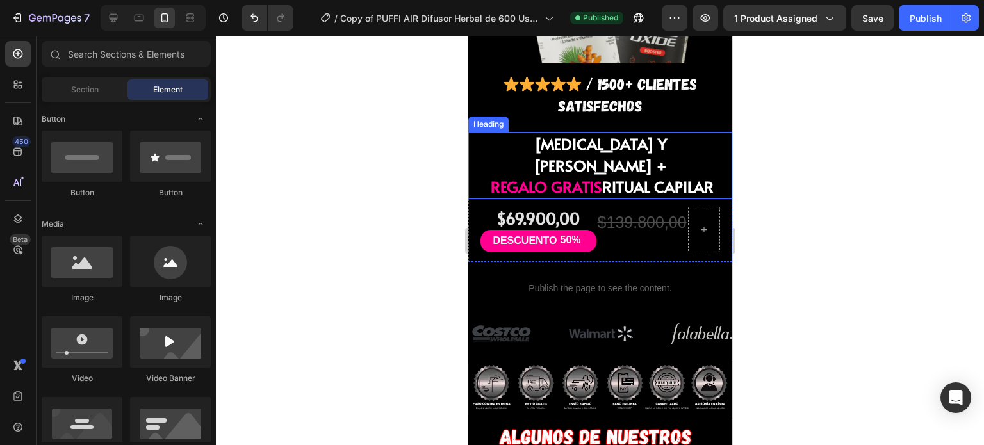
click at [535, 176] on span "REGALO GRATIS" at bounding box center [545, 186] width 111 height 21
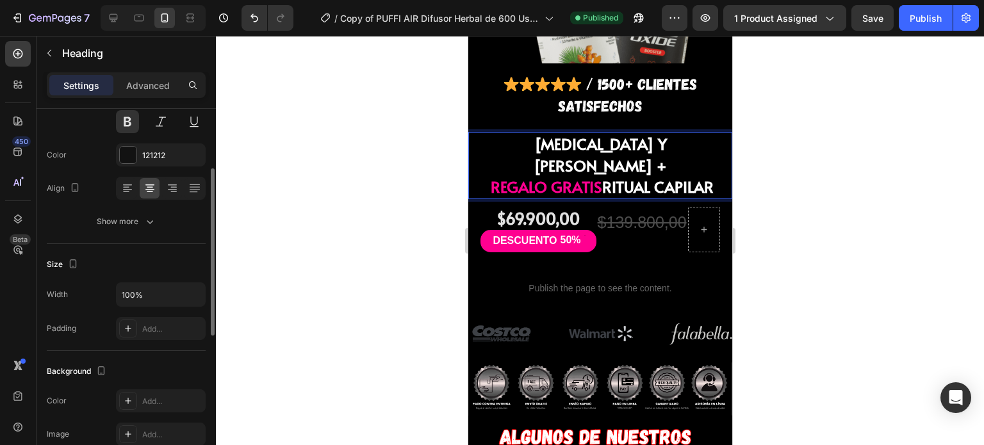
scroll to position [143, 0]
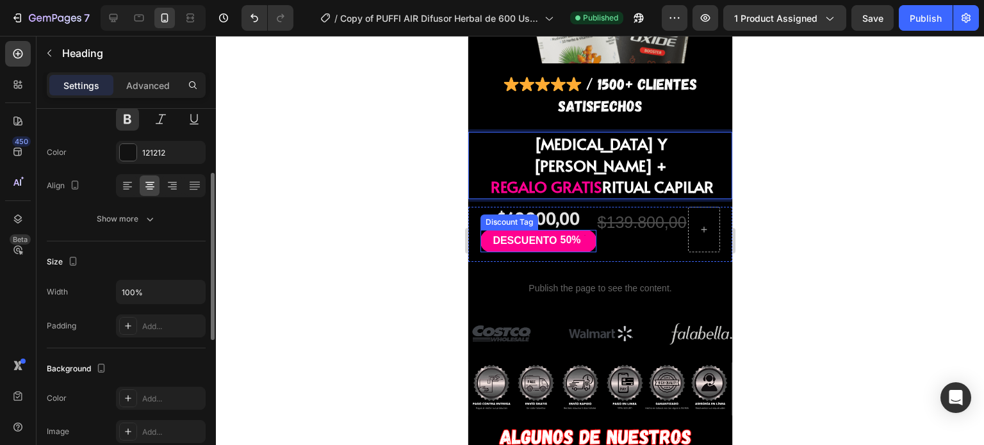
click at [528, 232] on div "DESCUENTO" at bounding box center [524, 240] width 68 height 17
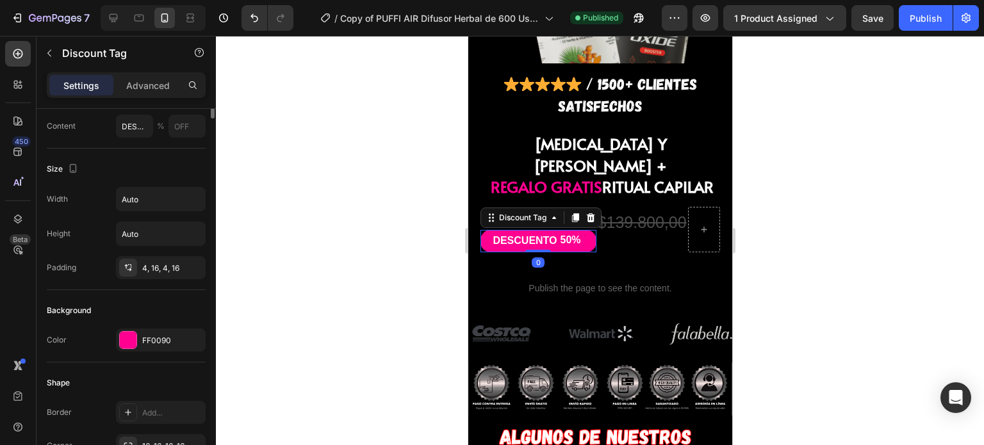
scroll to position [0, 0]
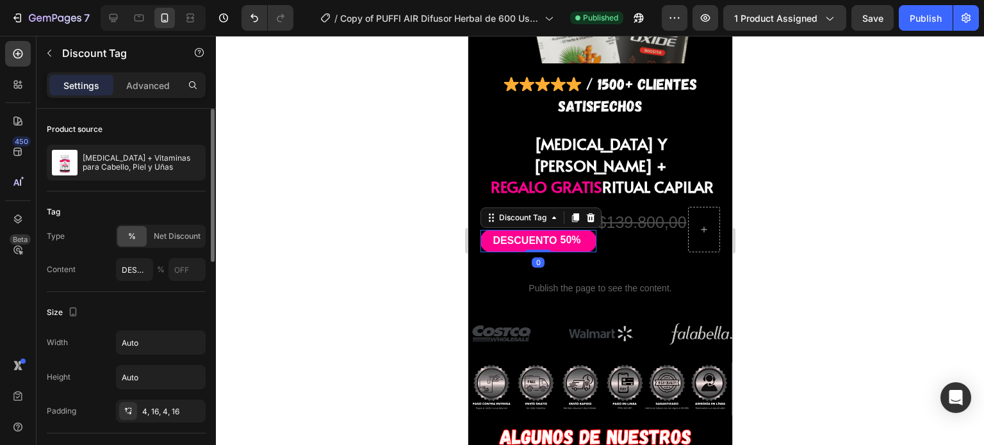
click at [536, 232] on div "DESCUENTO" at bounding box center [524, 240] width 68 height 17
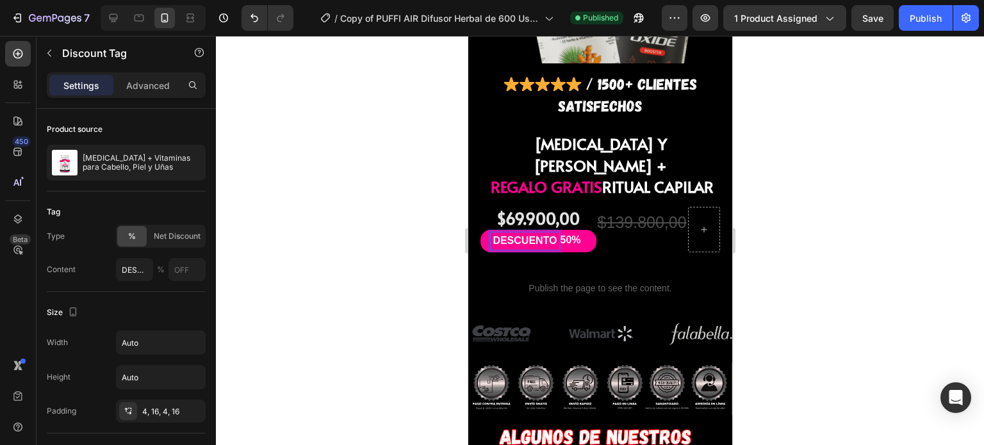
click at [568, 232] on div "50%" at bounding box center [569, 240] width 23 height 16
click at [581, 232] on div at bounding box center [583, 240] width 4 height 17
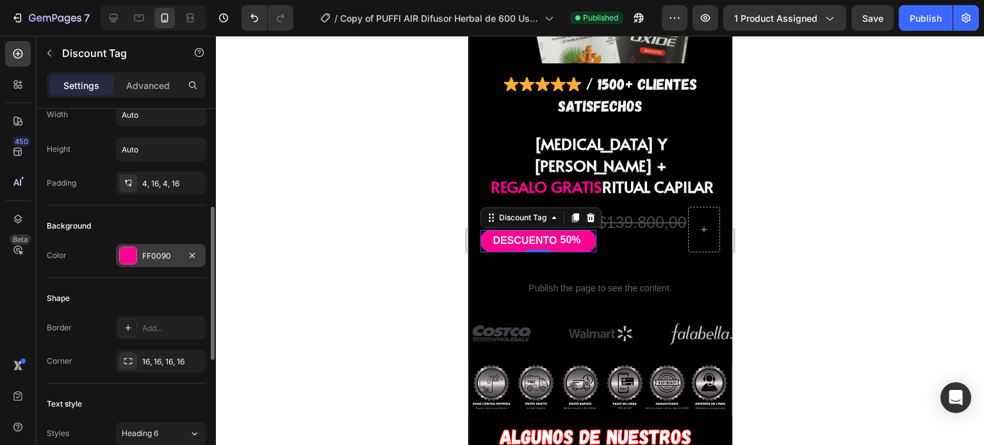
scroll to position [234, 0]
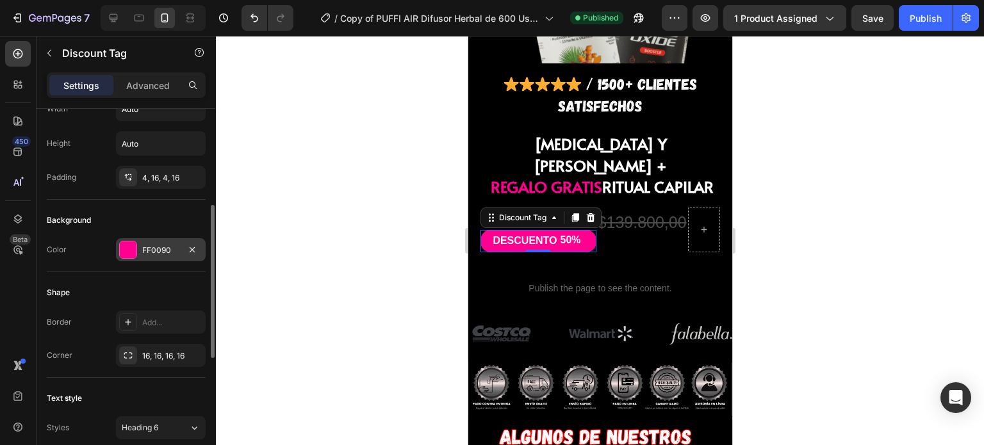
click at [149, 250] on div "FF0090" at bounding box center [160, 251] width 37 height 12
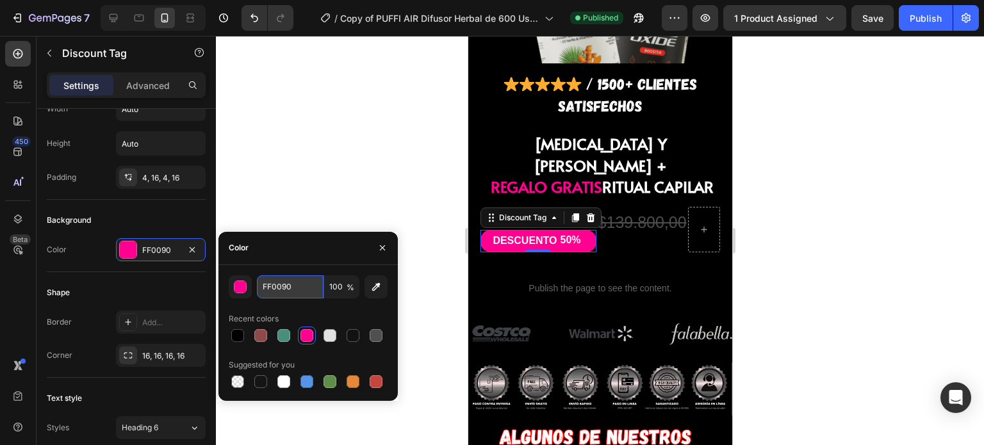
click at [277, 286] on input "FF0090" at bounding box center [290, 286] width 67 height 23
